Goal: Information Seeking & Learning: Learn about a topic

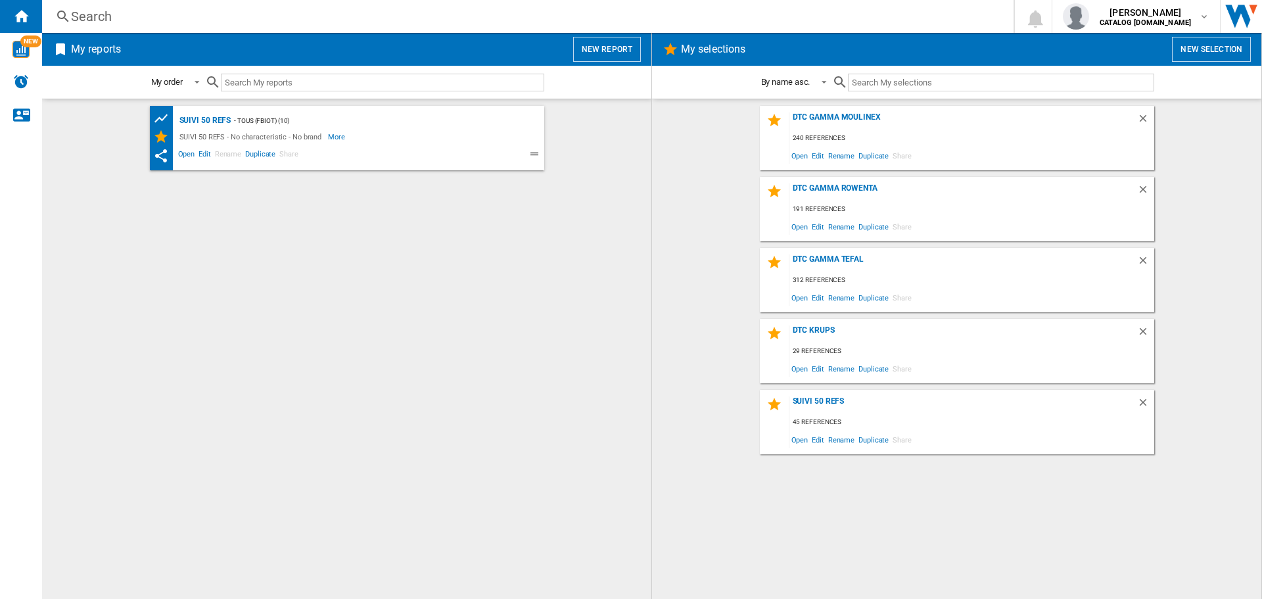
click at [92, 14] on div "Search" at bounding box center [525, 16] width 909 height 18
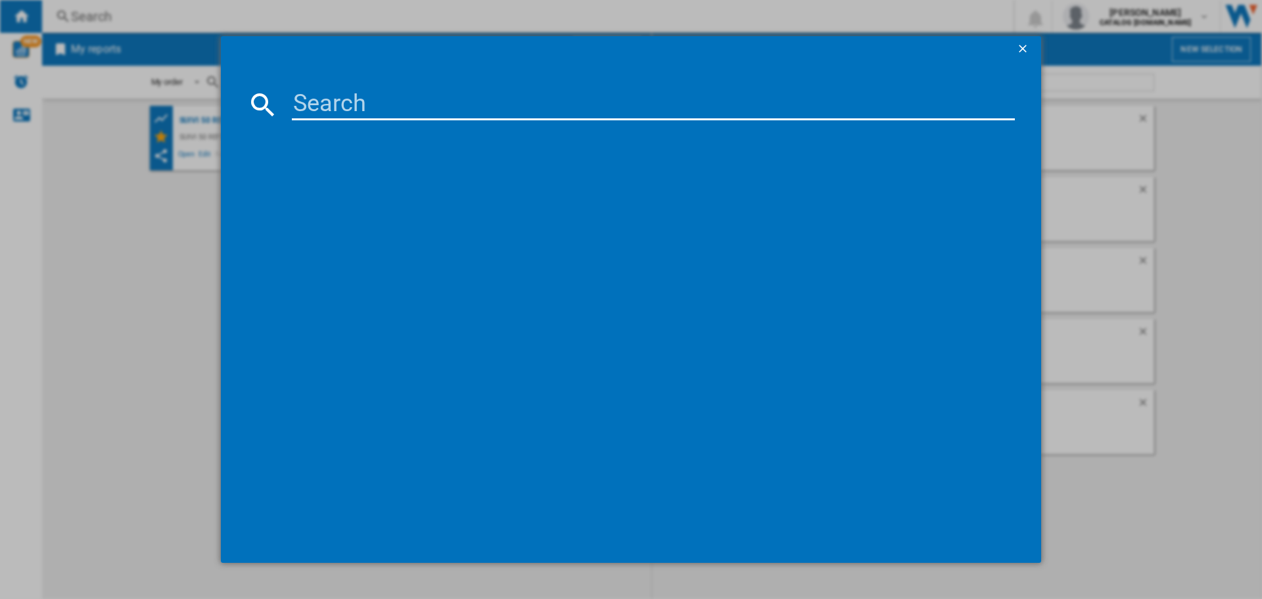
click at [341, 114] on input at bounding box center [653, 105] width 723 height 32
type input "l897sk"
click at [371, 189] on div "TEFAL BATTERIE DE CUISINE INGENIO EMOTION L897SK04 INOX 20PCS" at bounding box center [640, 189] width 710 height 13
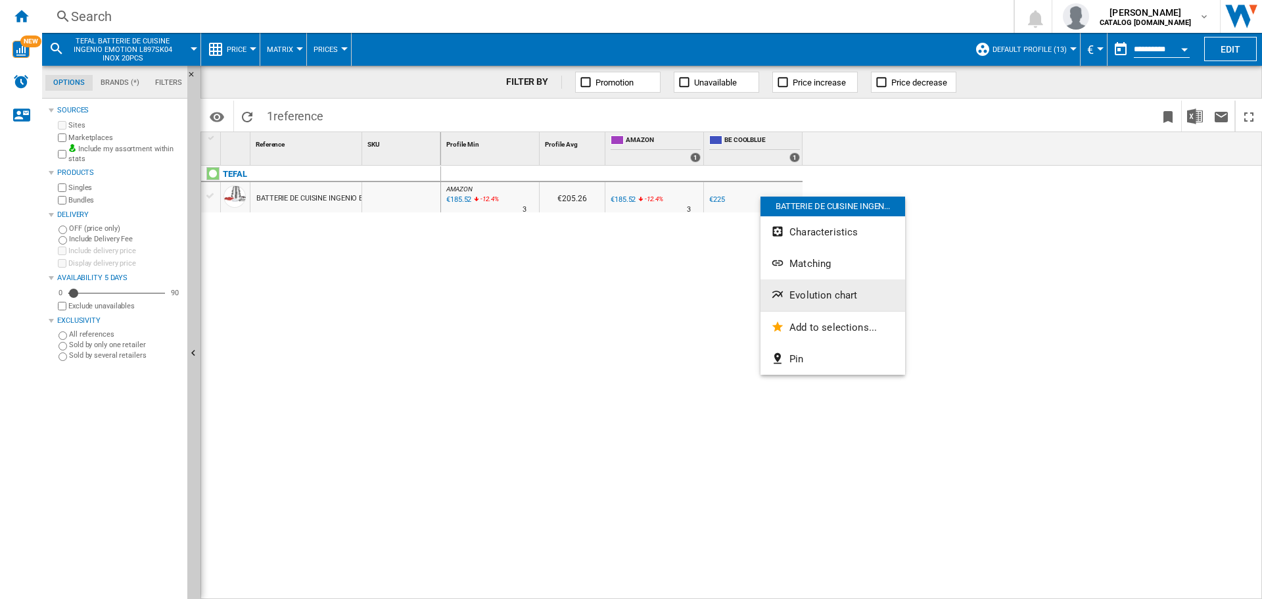
click at [813, 294] on span "Evolution chart" at bounding box center [824, 295] width 68 height 12
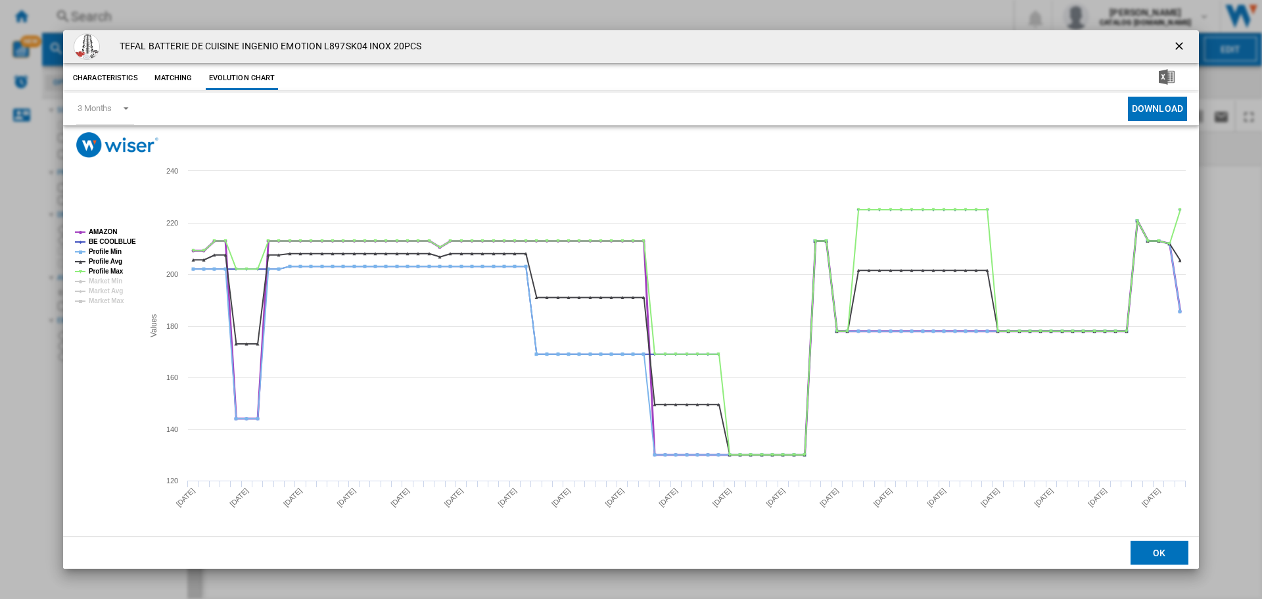
click at [110, 232] on tspan "AMAZON" at bounding box center [103, 231] width 28 height 7
click at [104, 248] on tspan "Profile Min" at bounding box center [105, 251] width 33 height 7
click at [103, 260] on tspan "Profile Avg" at bounding box center [106, 261] width 34 height 7
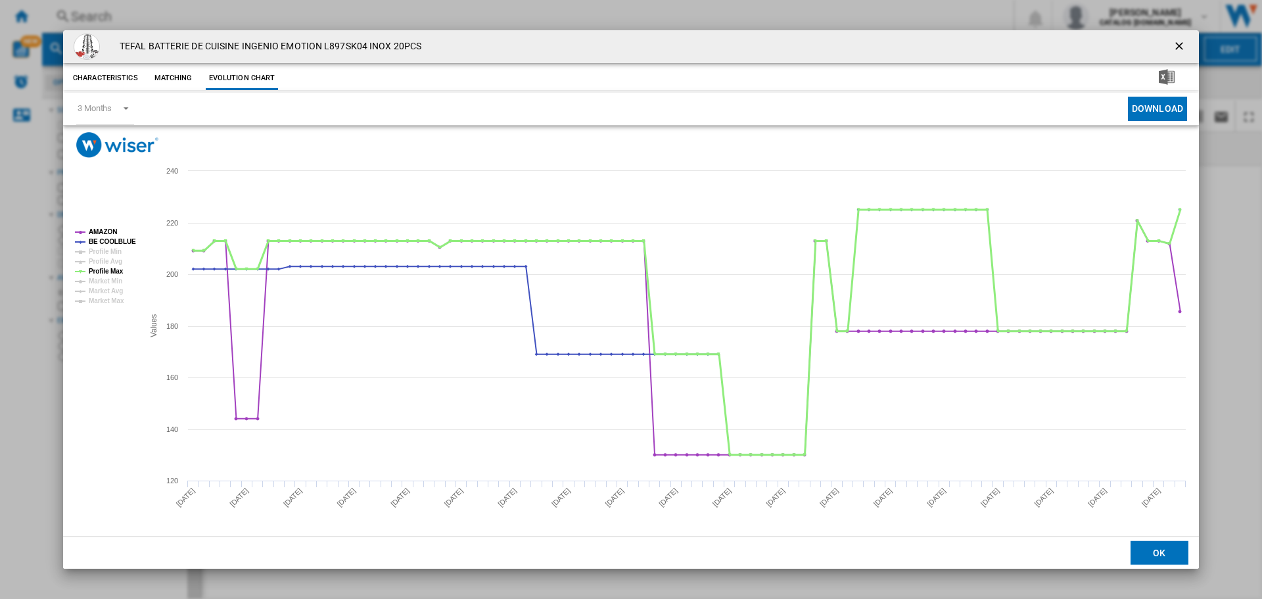
click at [103, 270] on tspan "Profile Max" at bounding box center [106, 271] width 35 height 7
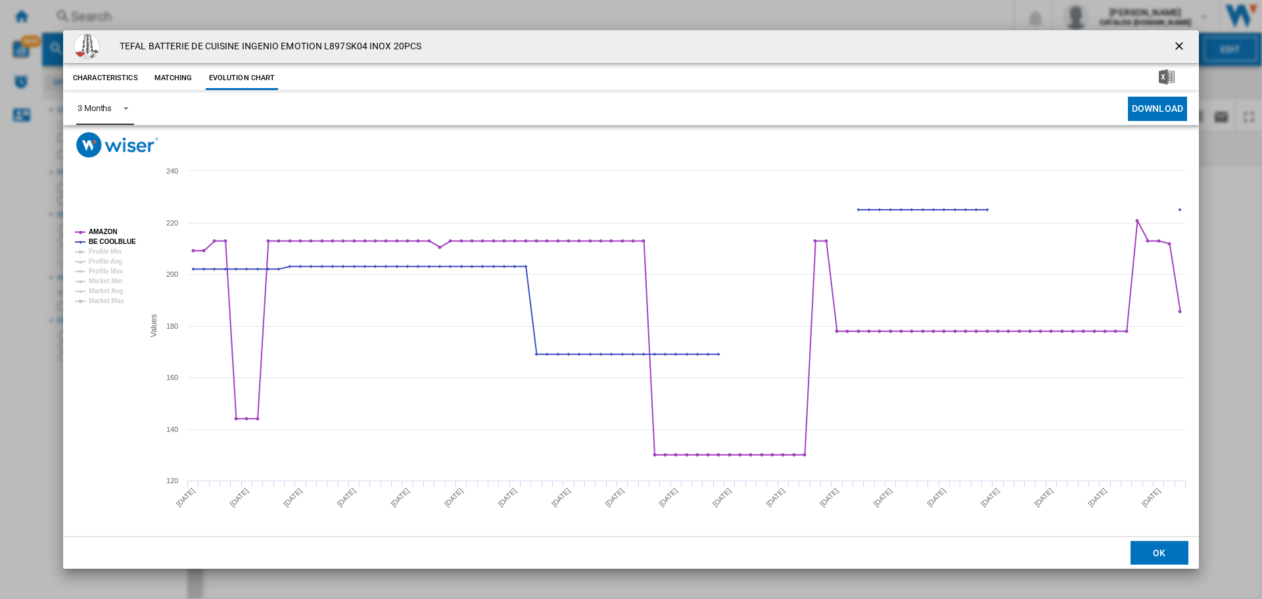
click at [97, 114] on span "3 Months" at bounding box center [95, 109] width 34 height 12
click at [101, 149] on md-option "6 Months" at bounding box center [111, 141] width 89 height 32
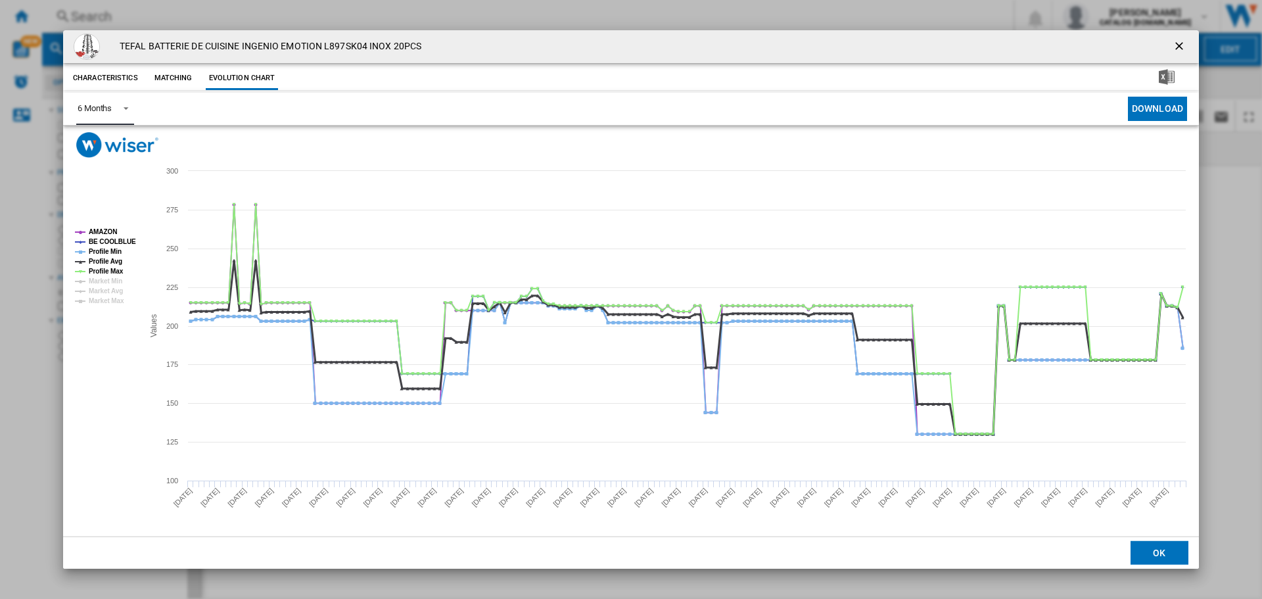
click at [106, 258] on tspan "Profile Avg" at bounding box center [106, 261] width 34 height 7
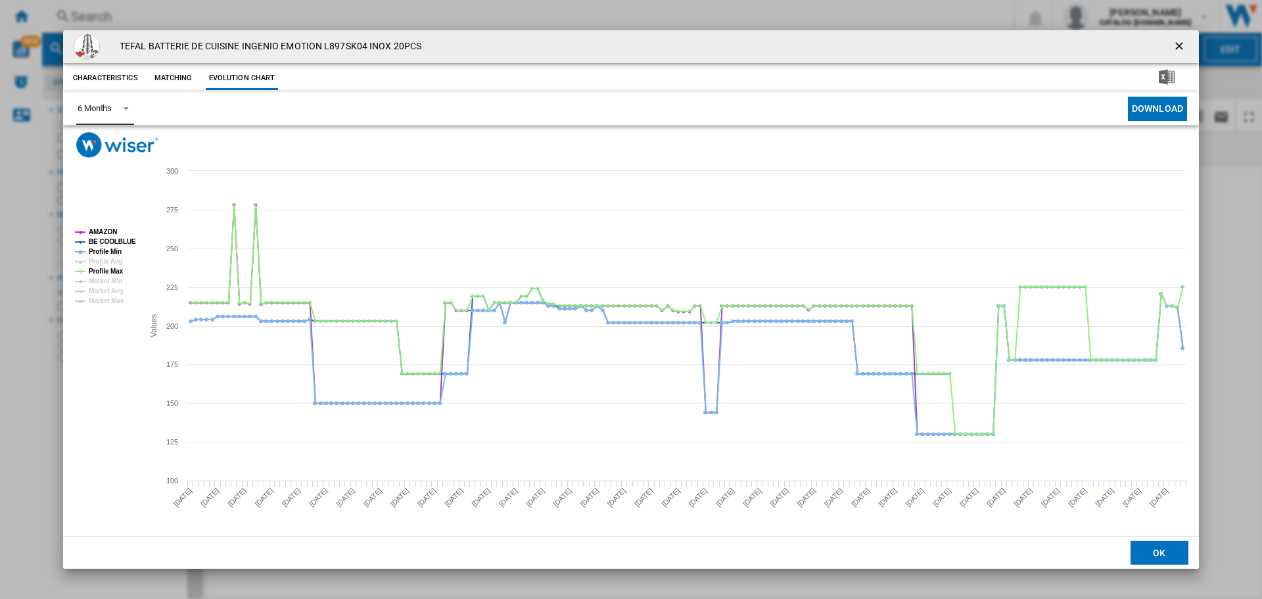
click at [106, 264] on tspan "Profile Avg" at bounding box center [106, 261] width 34 height 7
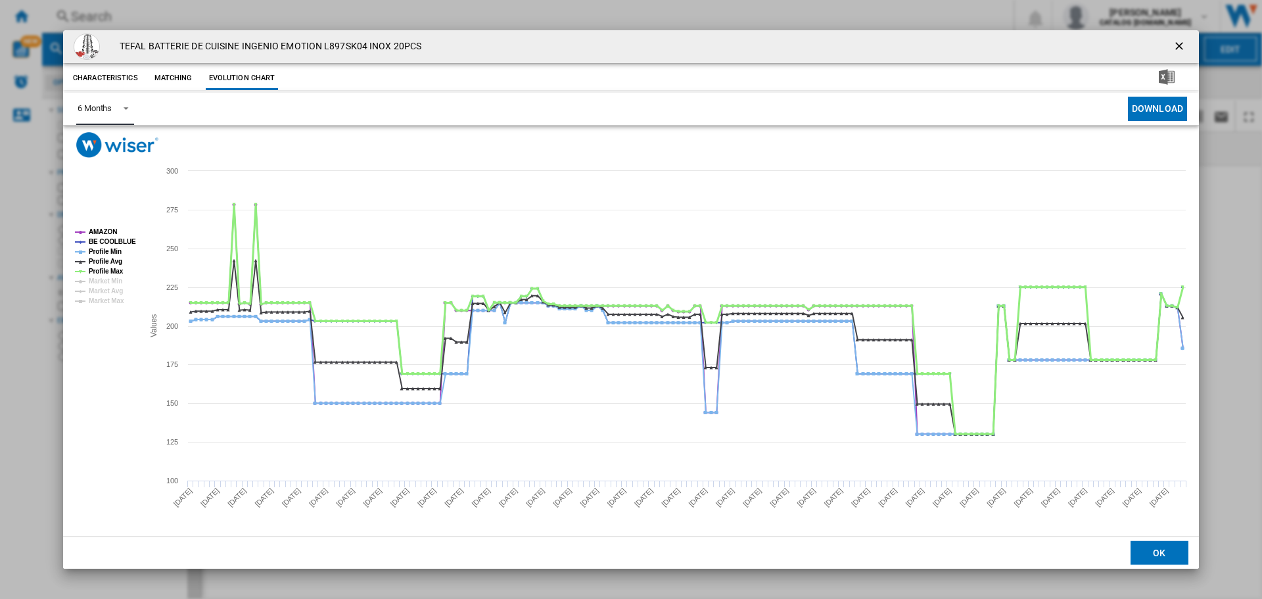
click at [108, 270] on tspan "Profile Max" at bounding box center [106, 271] width 35 height 7
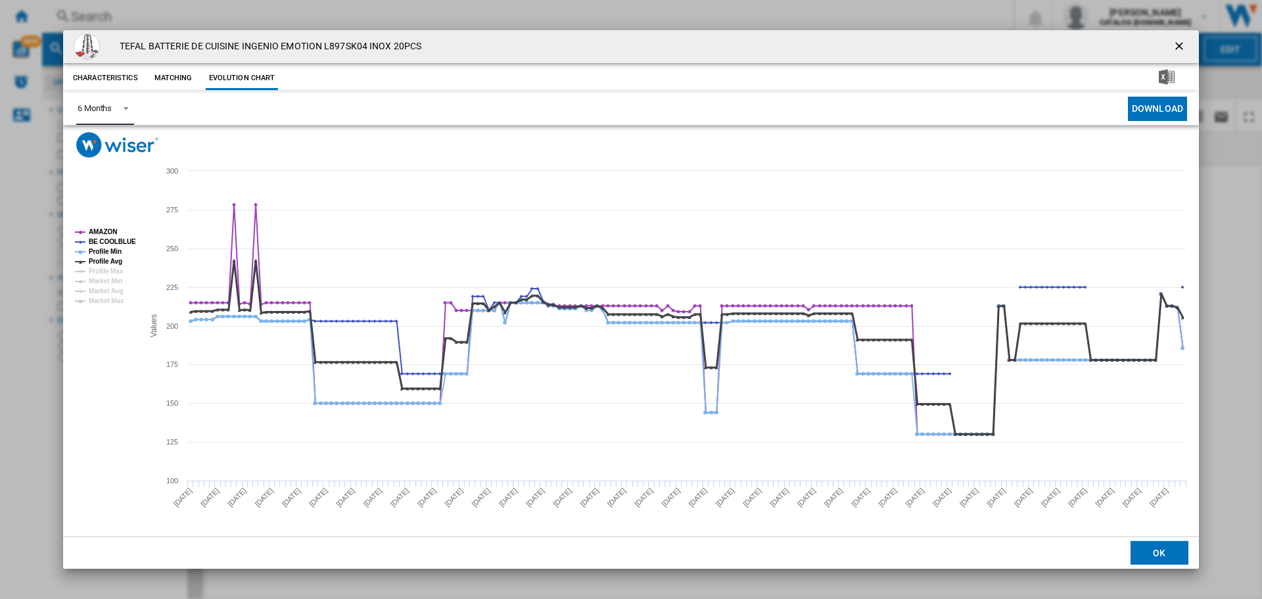
click at [110, 263] on tspan "Profile Avg" at bounding box center [106, 261] width 34 height 7
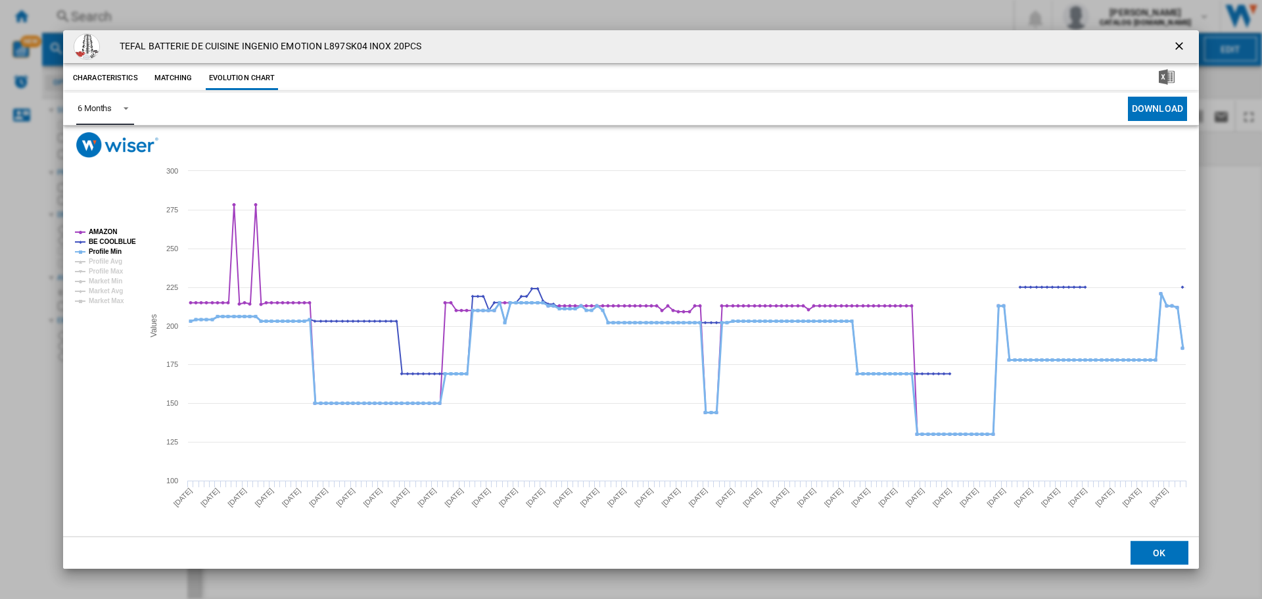
click at [114, 252] on tspan "Profile Min" at bounding box center [105, 251] width 33 height 7
click at [106, 290] on tspan "Market Avg" at bounding box center [106, 290] width 34 height 7
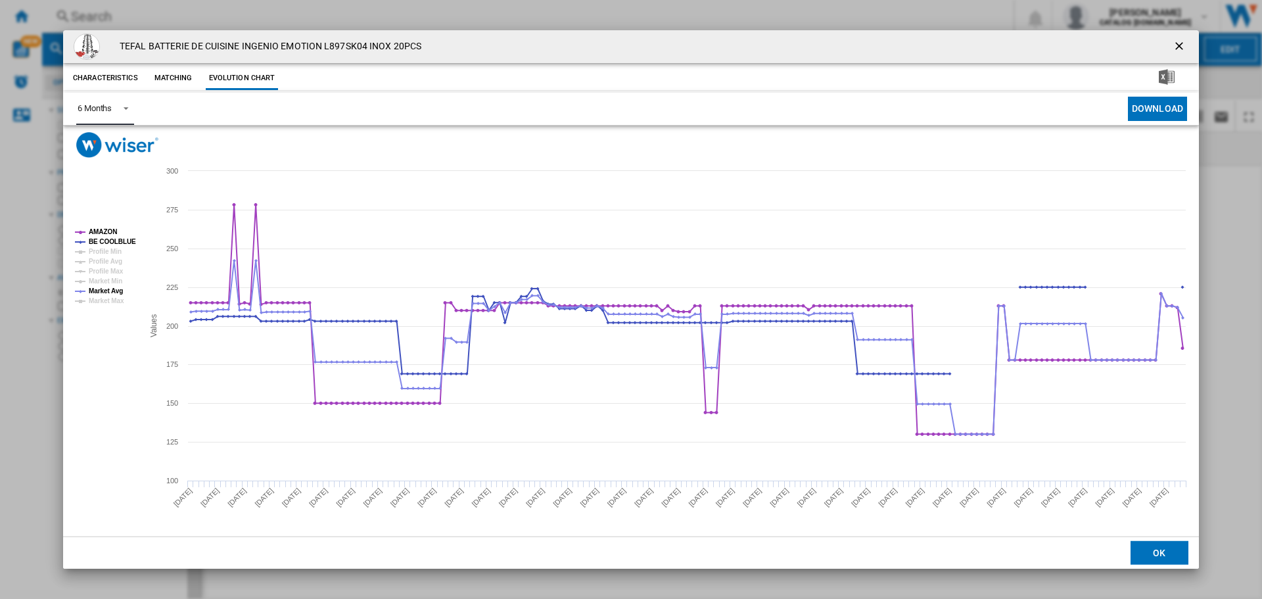
click at [107, 291] on tspan "Market Avg" at bounding box center [106, 290] width 34 height 7
